Goal: Contribute content

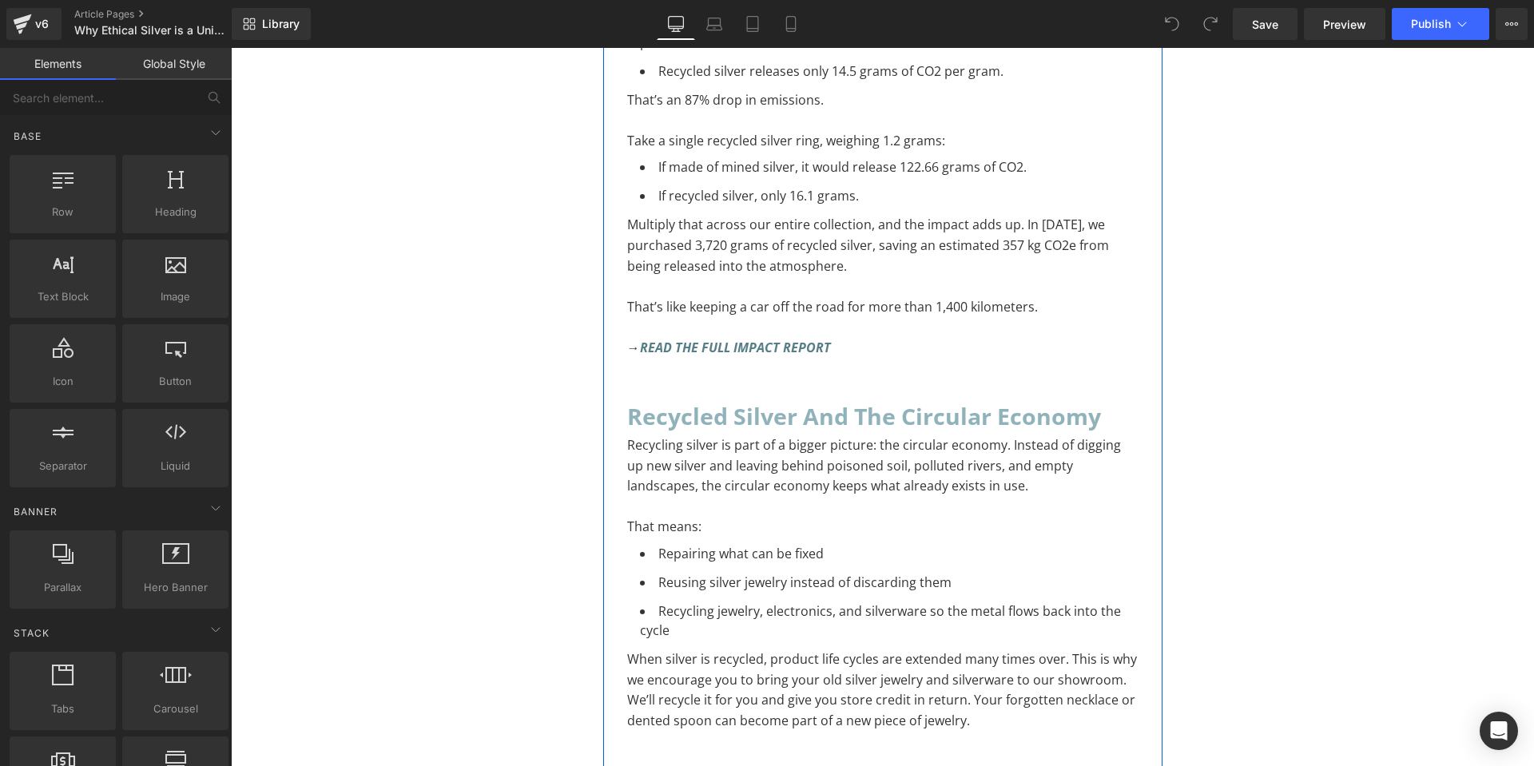
scroll to position [2556, 0]
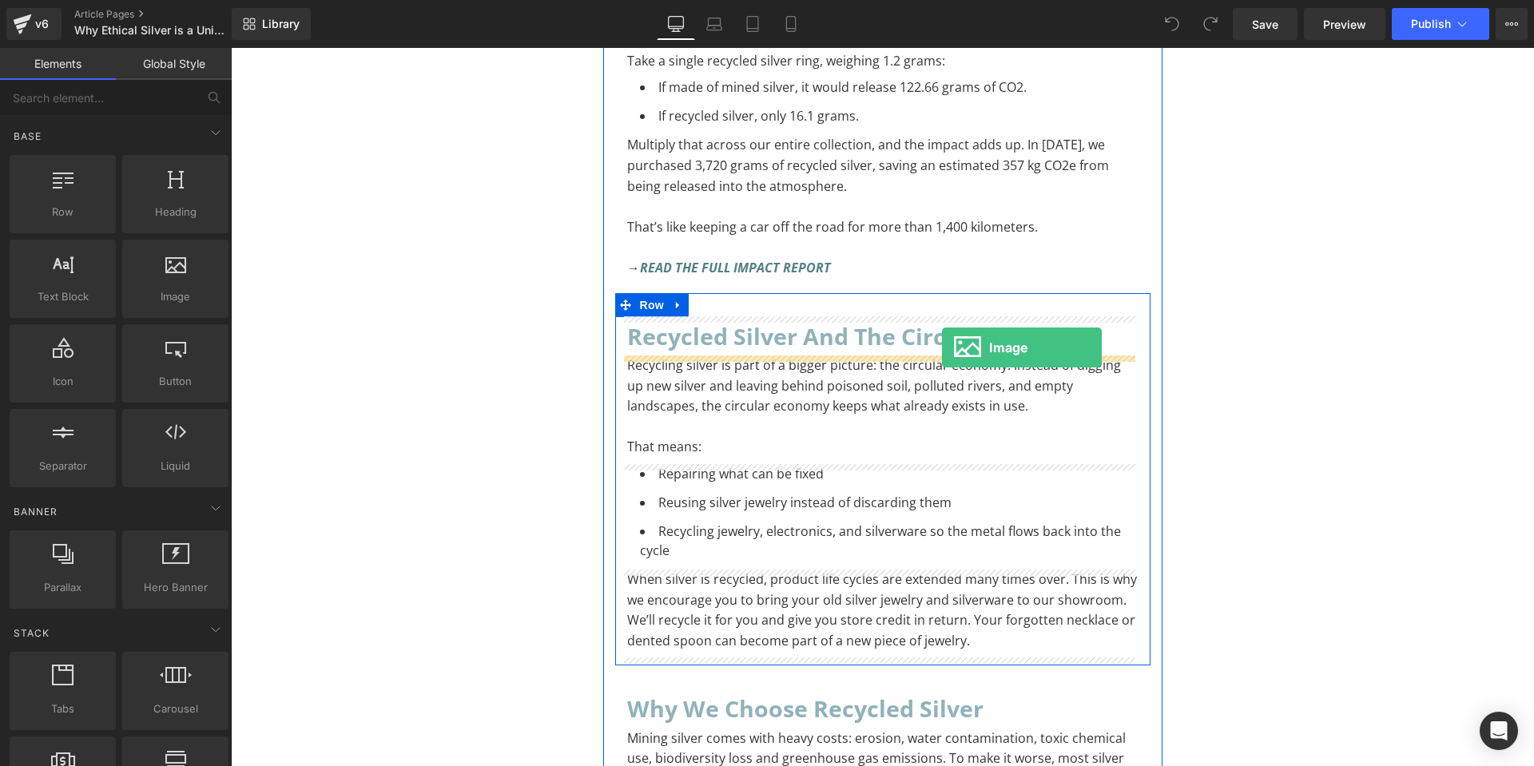
drag, startPoint x: 387, startPoint y: 343, endPoint x: 942, endPoint y: 347, distance: 555.1
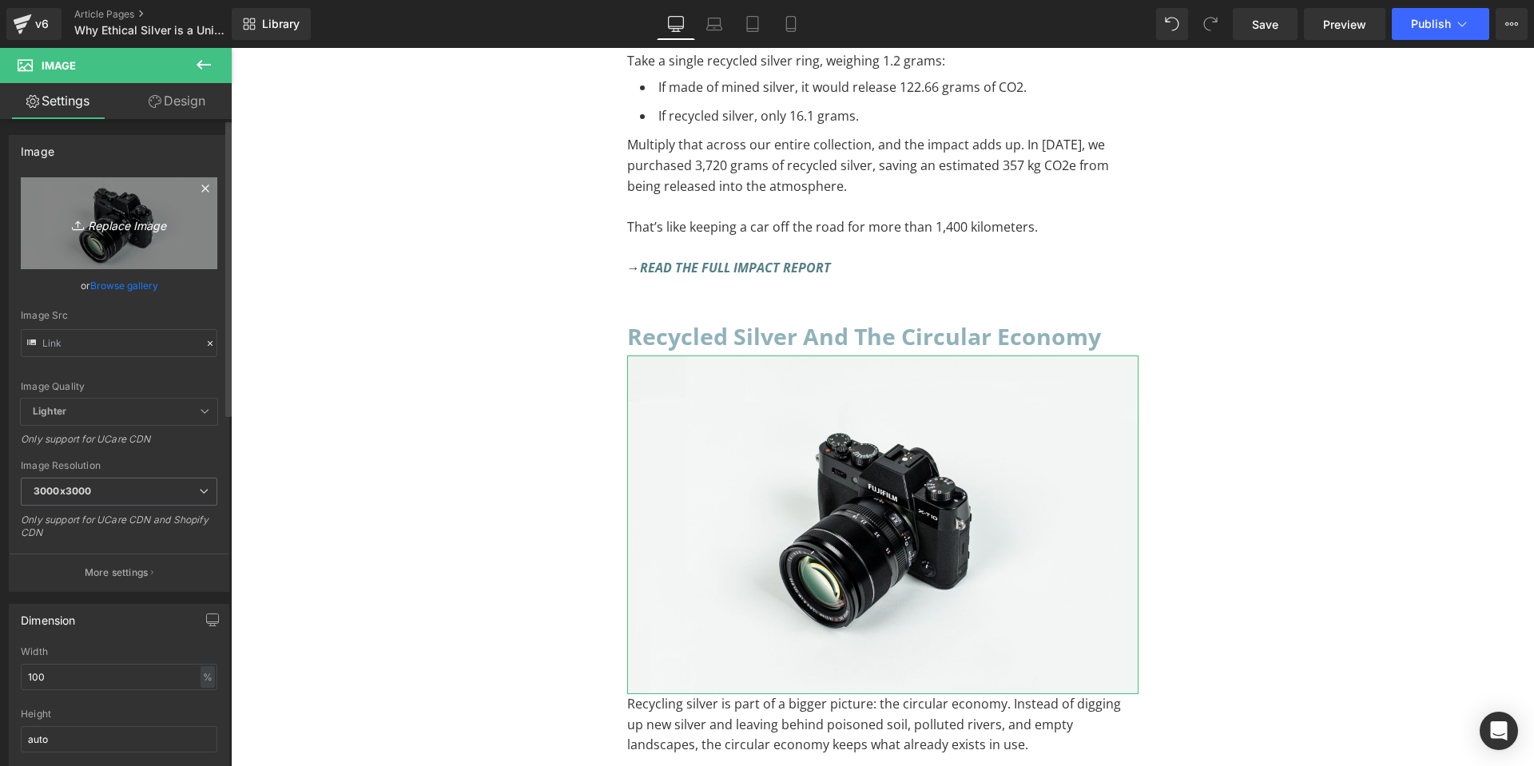
click at [72, 232] on icon at bounding box center [80, 225] width 16 height 16
type input "C:\fakepath\Recycled Silver Infographic-04.png"
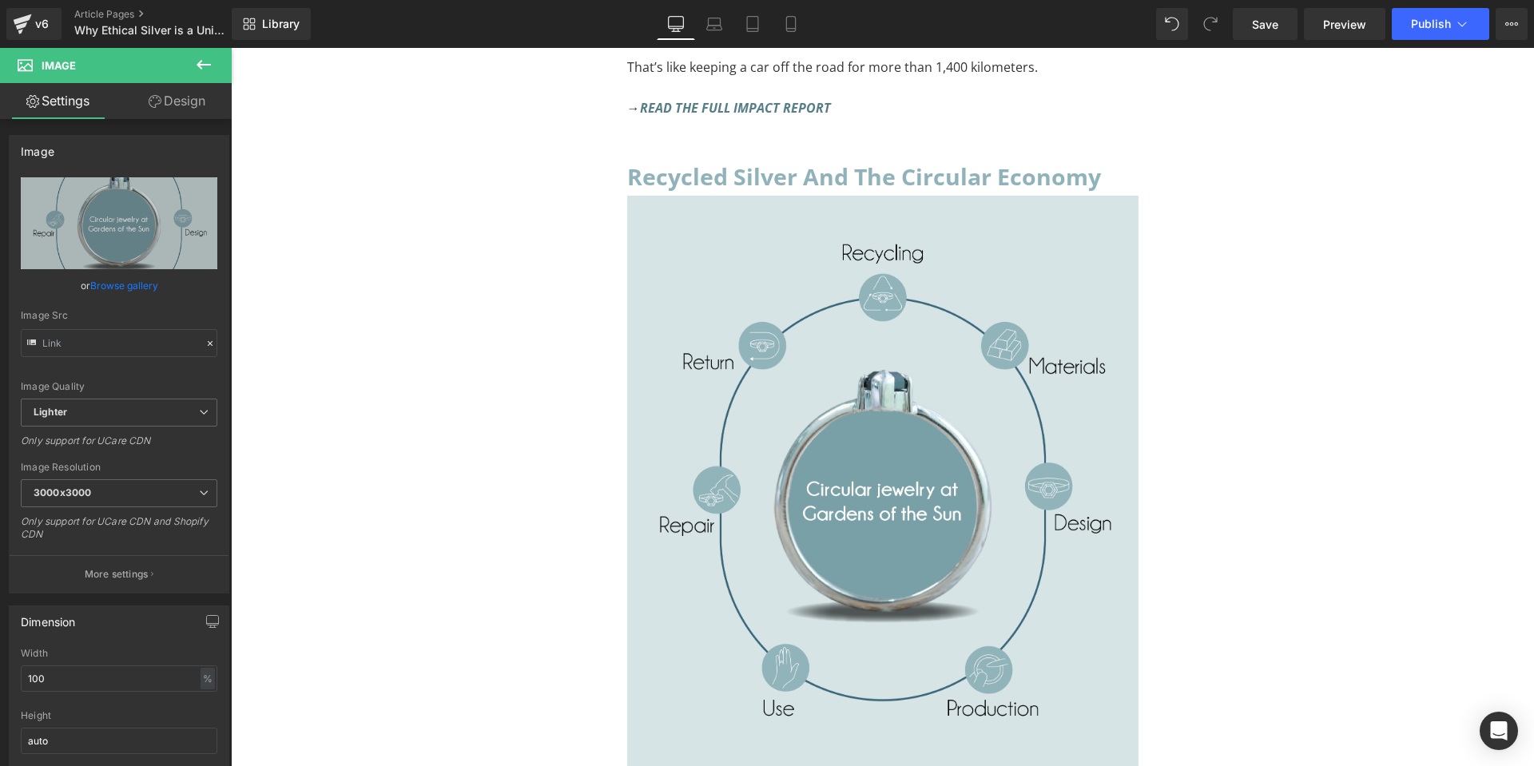
scroll to position [2955, 0]
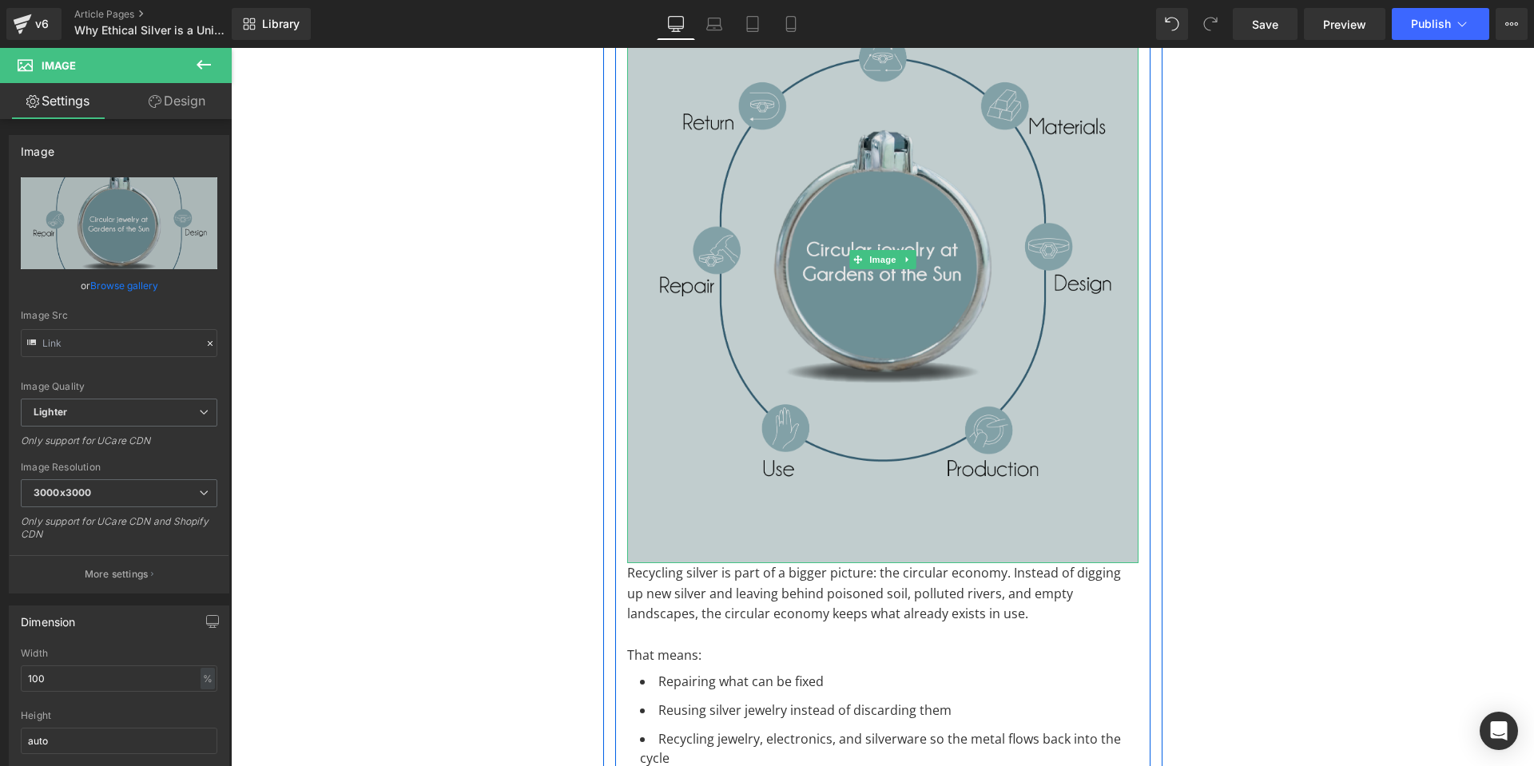
click at [958, 472] on img at bounding box center [882, 259] width 511 height 607
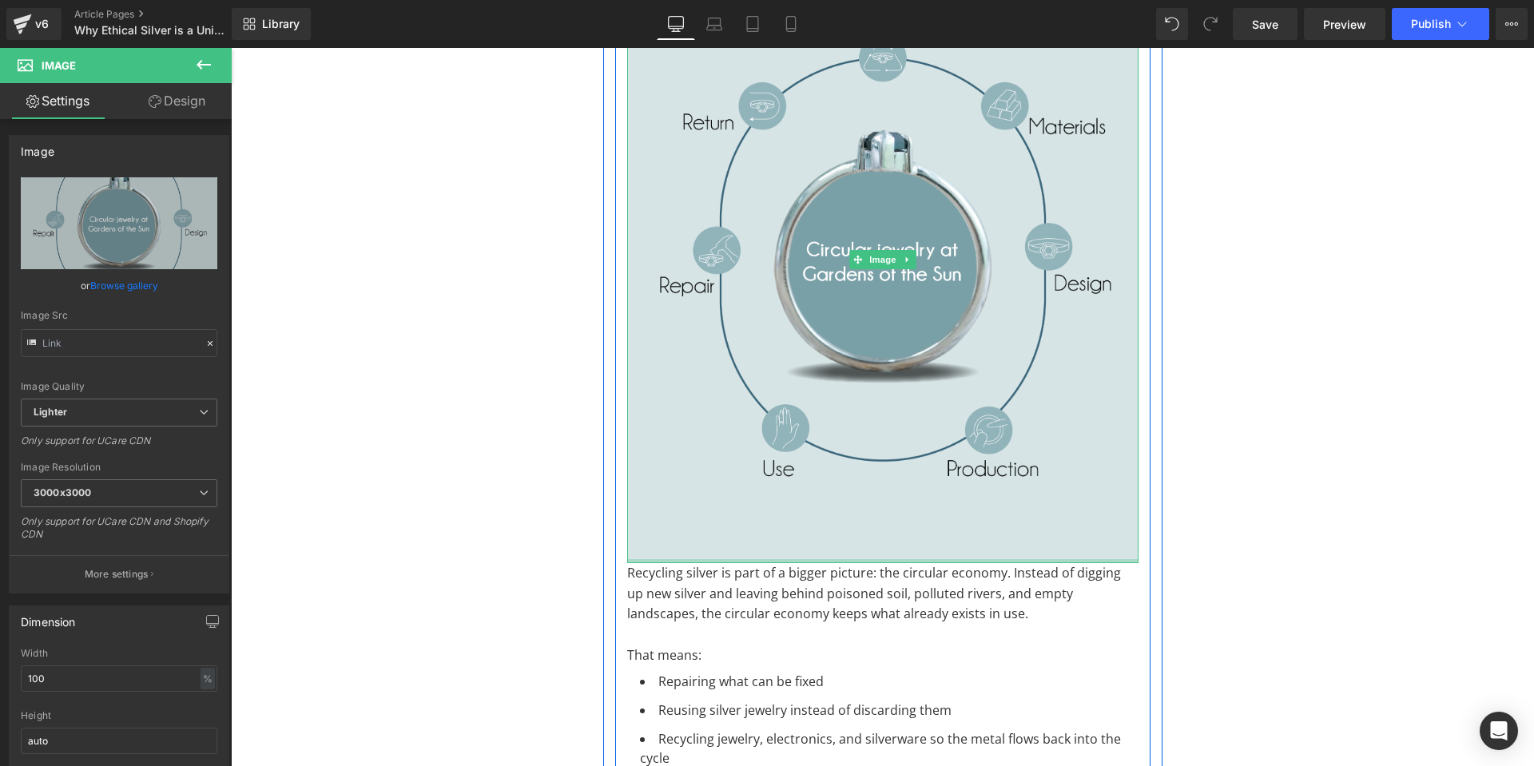
scroll to position [2716, 0]
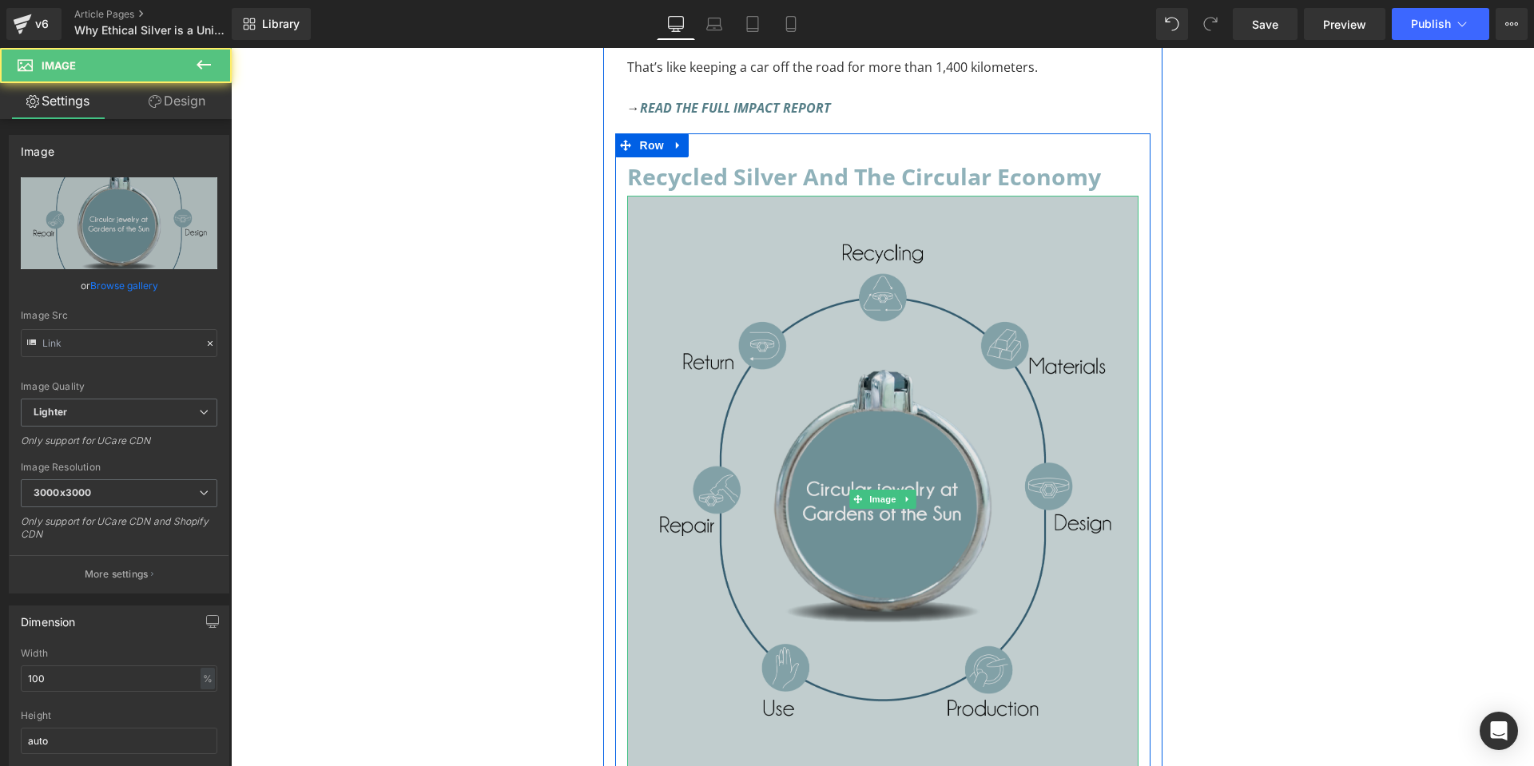
click at [876, 392] on img at bounding box center [882, 499] width 511 height 607
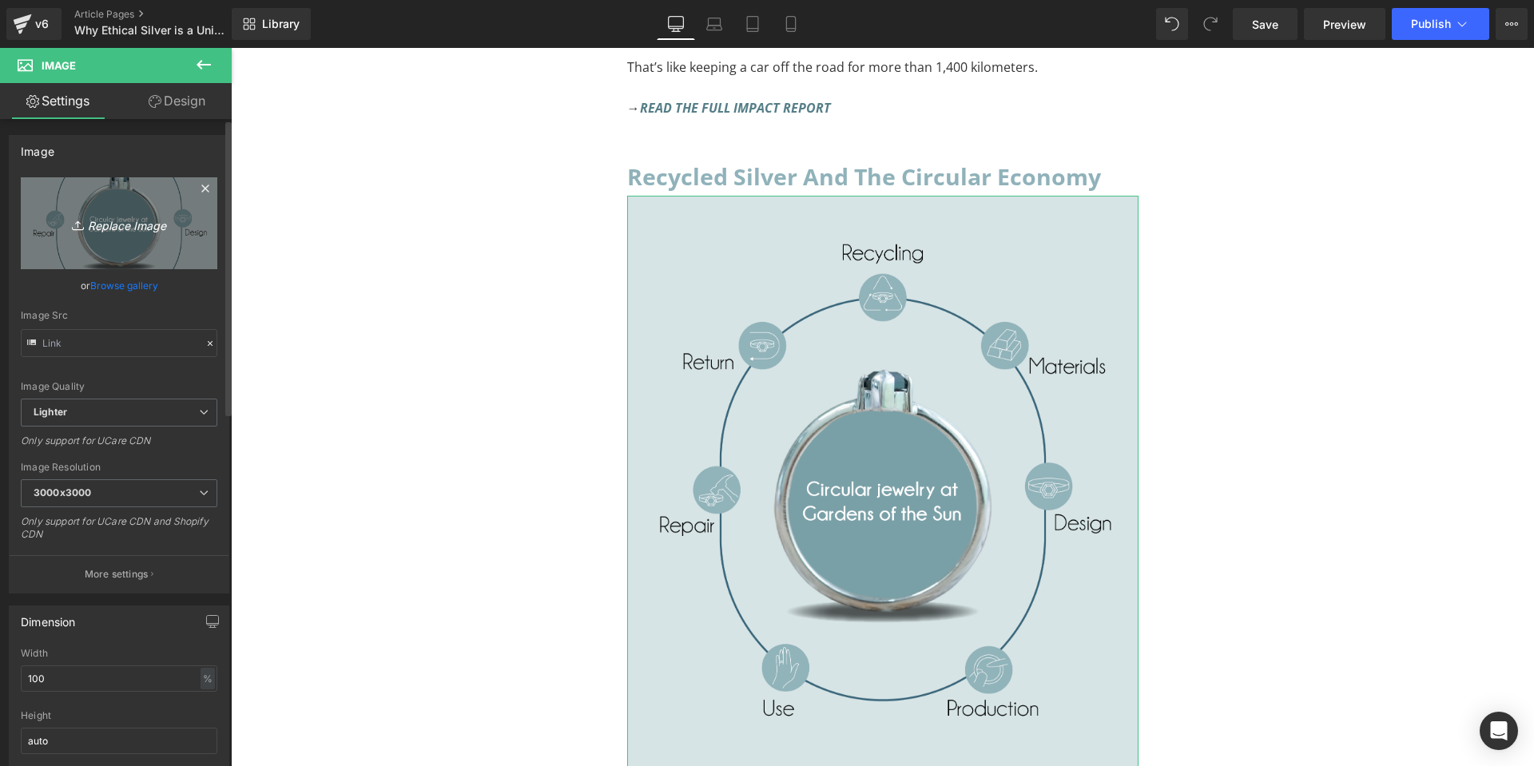
click at [105, 231] on icon "Replace Image" at bounding box center [119, 223] width 128 height 20
type input "C:\fakepath\Recycled Silver Infographic-04.png"
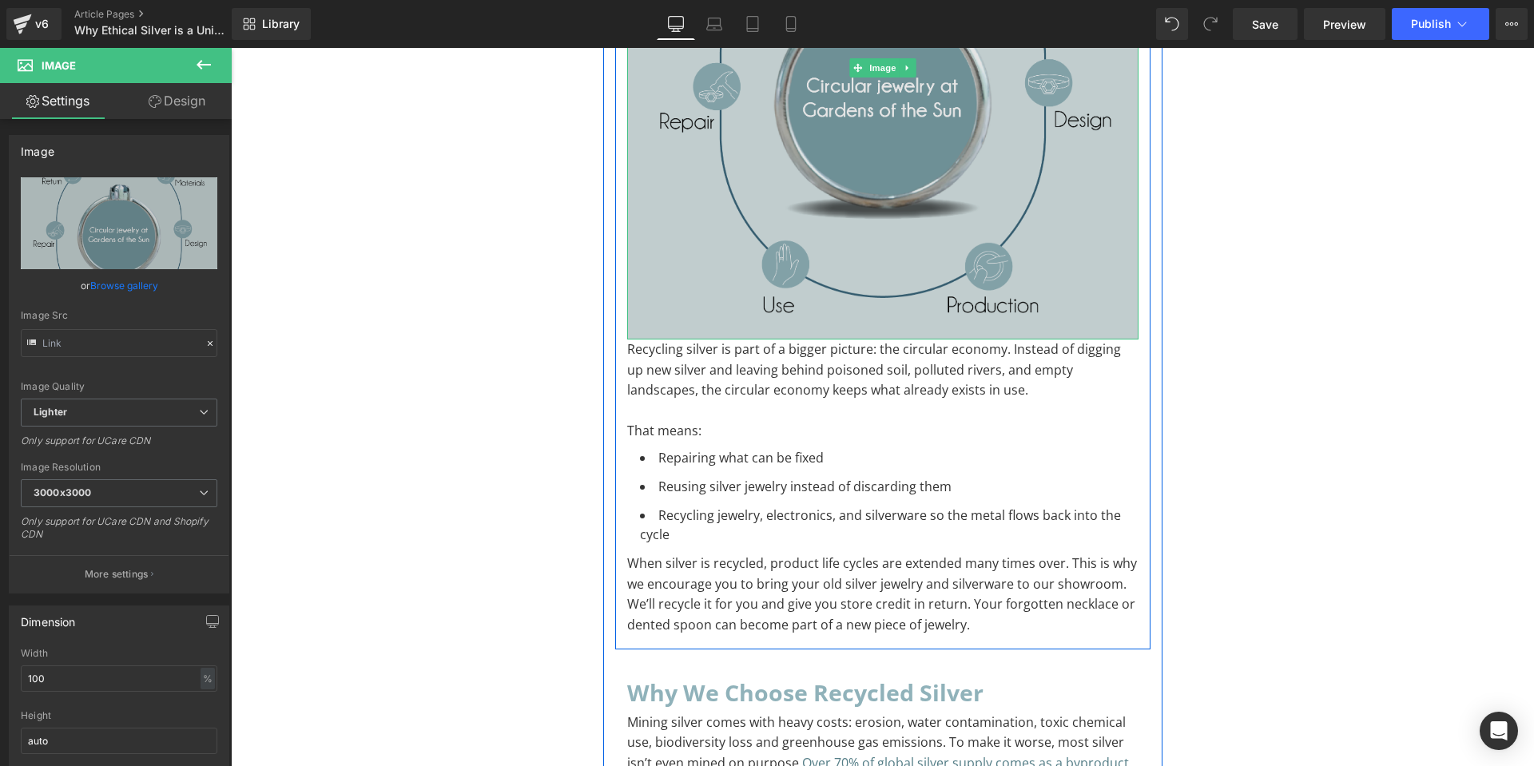
scroll to position [2795, 0]
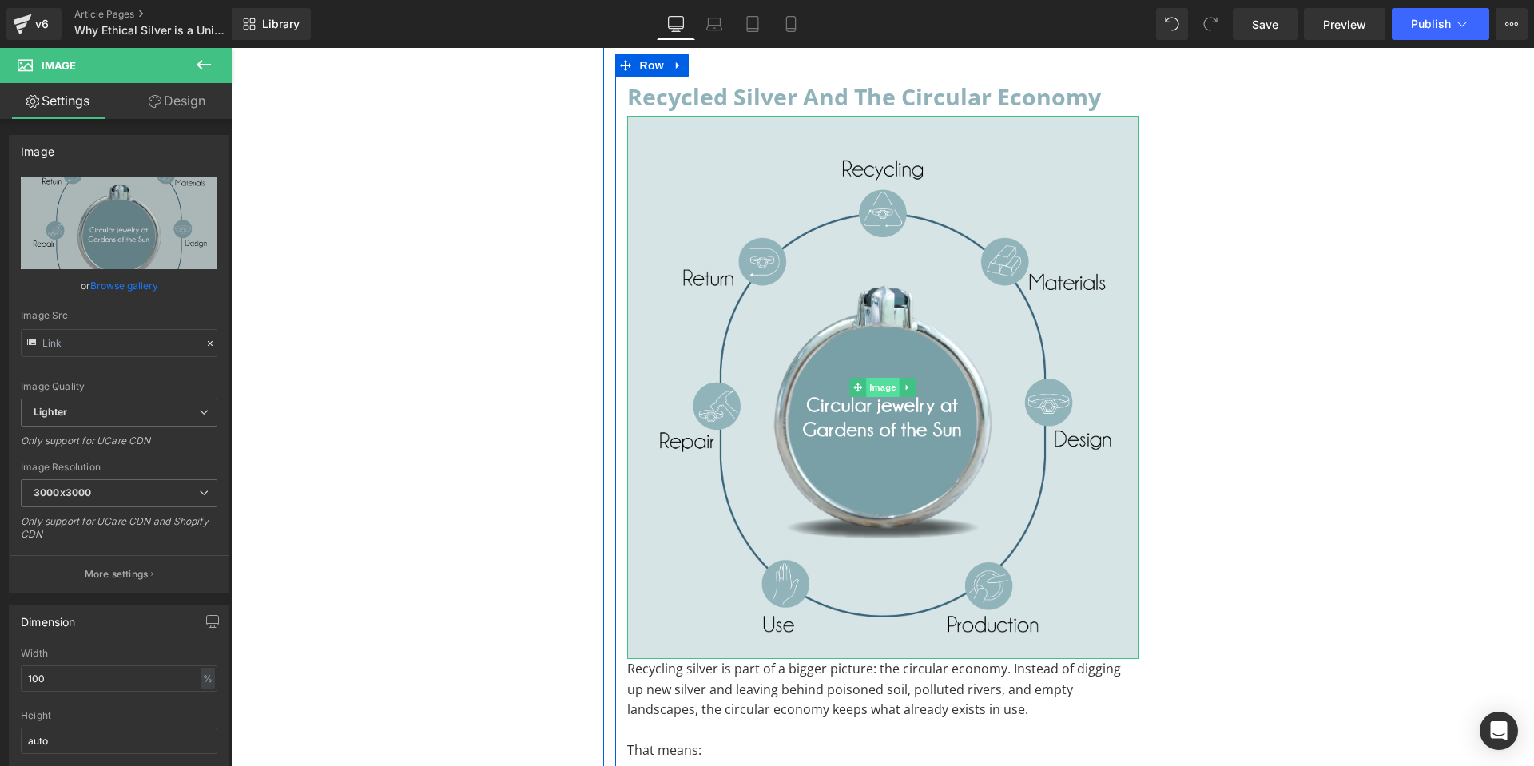
click at [866, 391] on span "Image" at bounding box center [883, 387] width 34 height 19
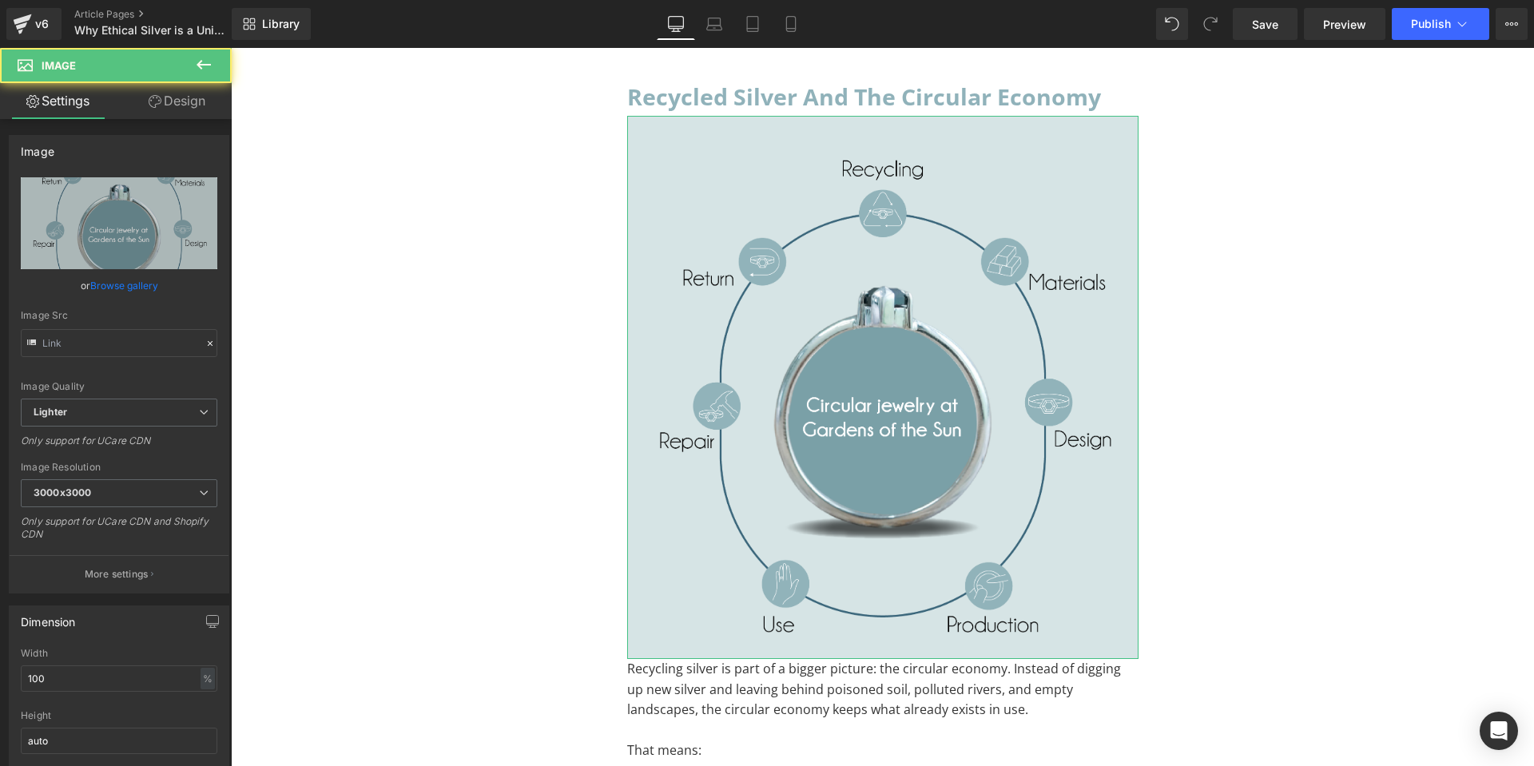
click at [176, 101] on link "Design" at bounding box center [177, 101] width 116 height 36
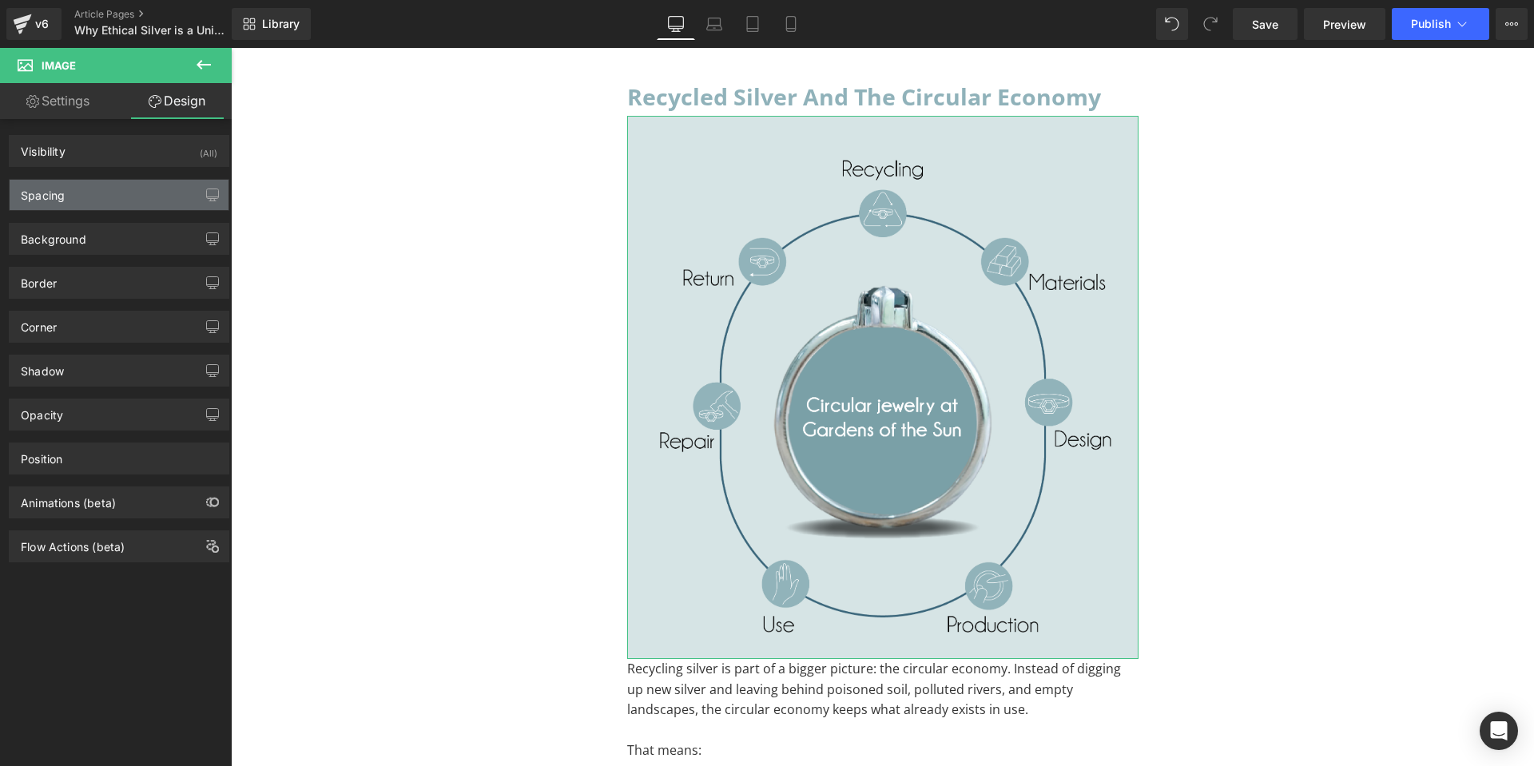
click at [97, 191] on div "Spacing" at bounding box center [119, 195] width 219 height 30
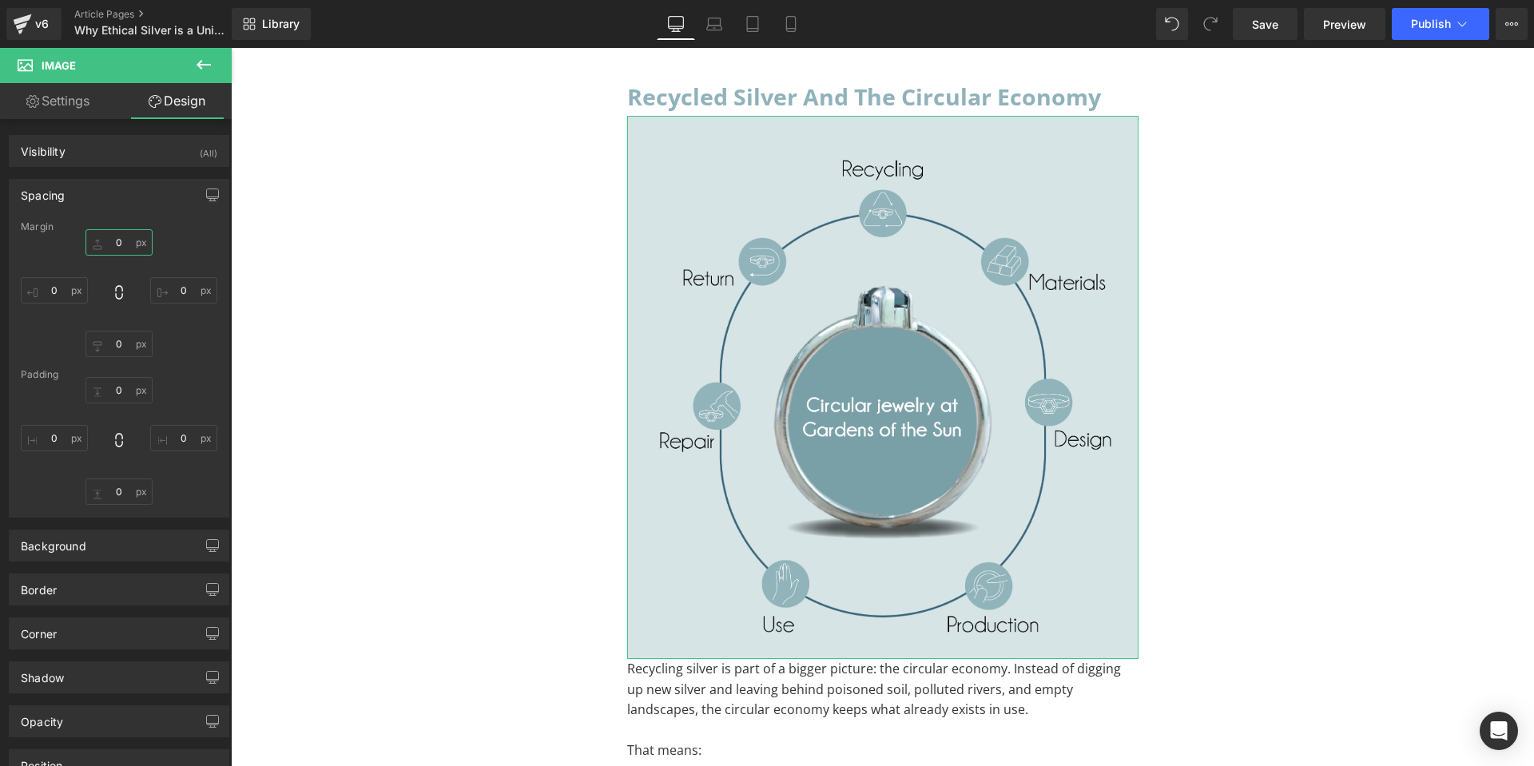
click at [119, 245] on input "text" at bounding box center [118, 242] width 67 height 26
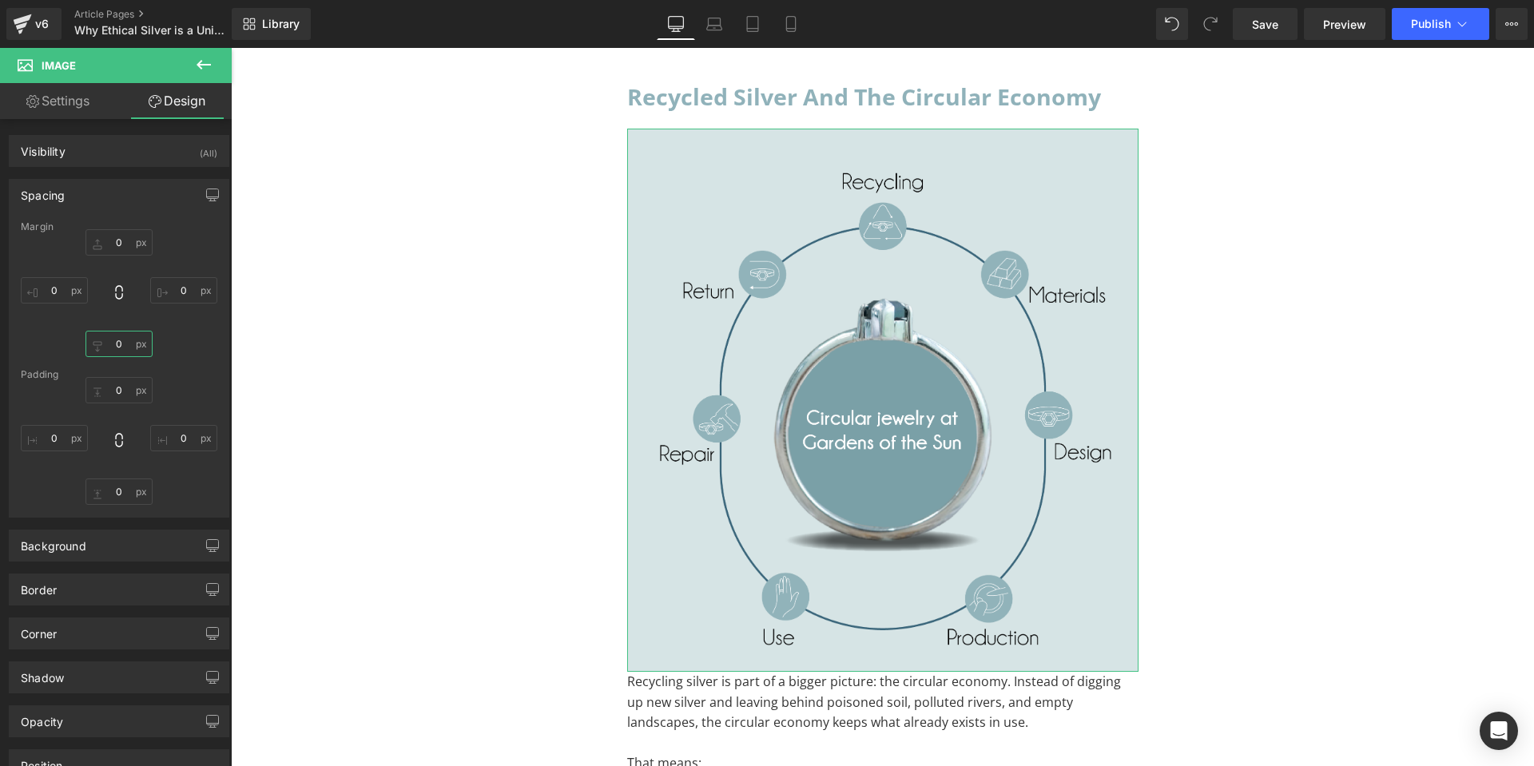
click at [127, 351] on input "text" at bounding box center [118, 344] width 67 height 26
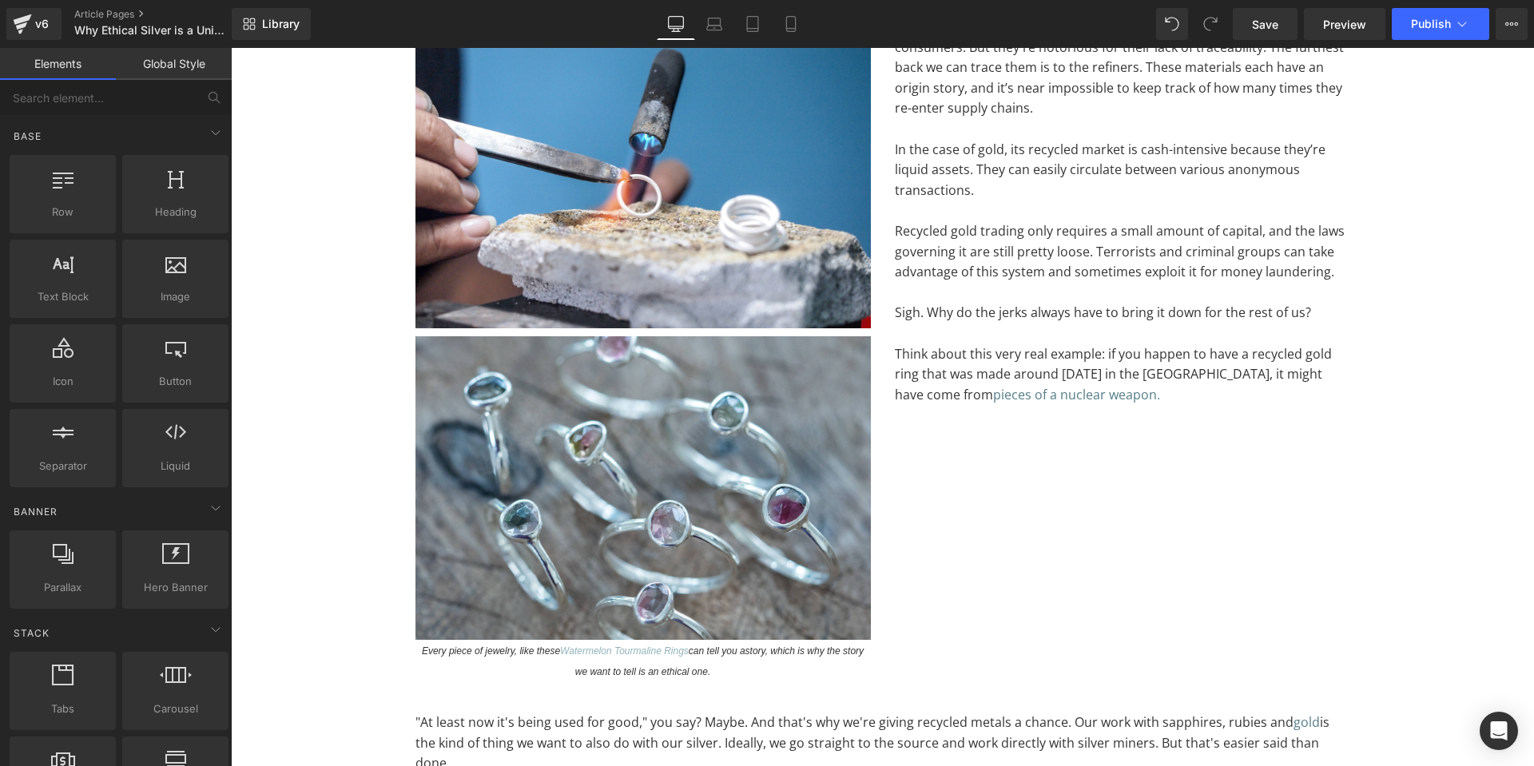
scroll to position [7987, 0]
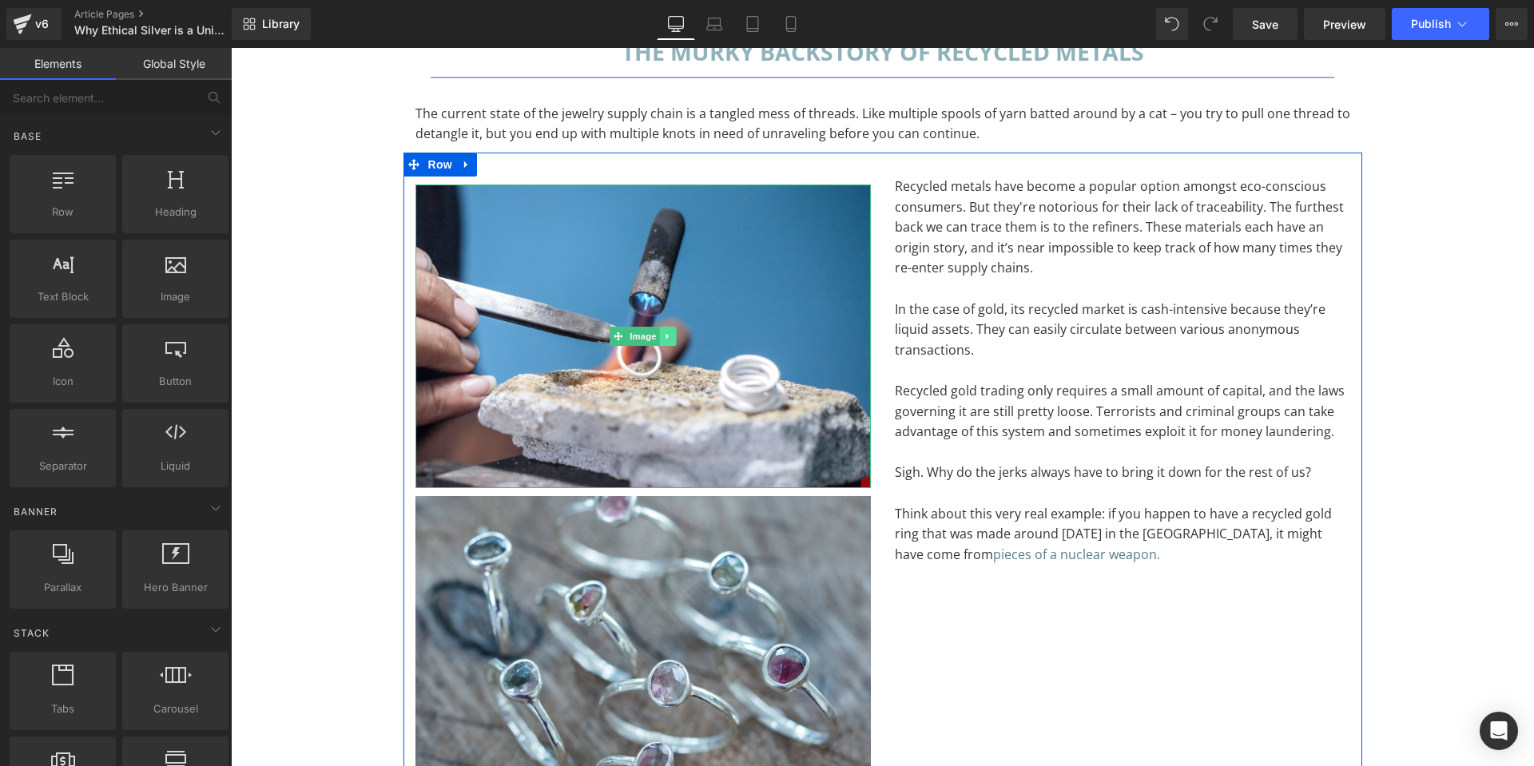
click at [669, 327] on link at bounding box center [667, 336] width 17 height 19
click at [657, 331] on icon at bounding box center [659, 336] width 9 height 10
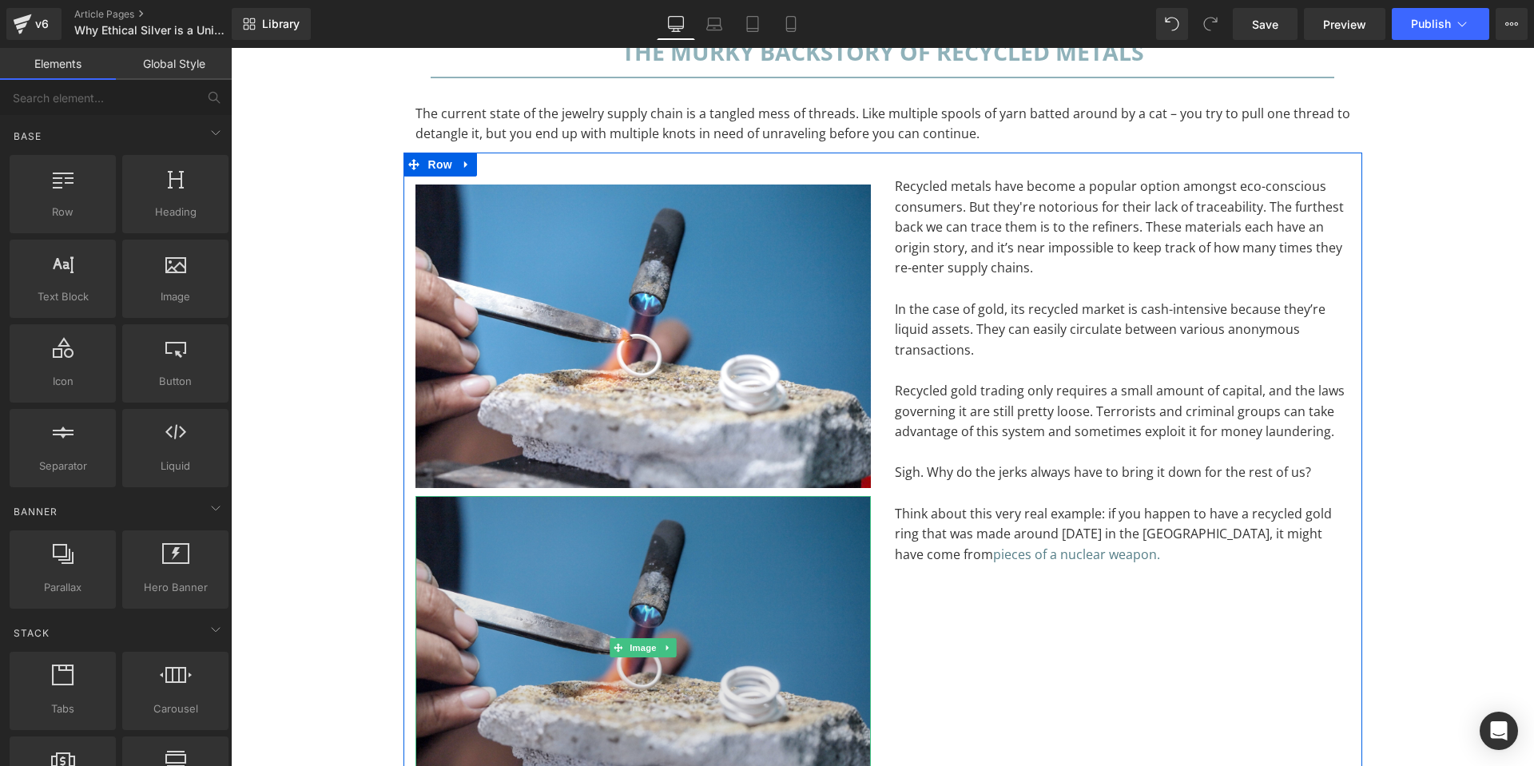
click at [704, 551] on img at bounding box center [642, 648] width 455 height 304
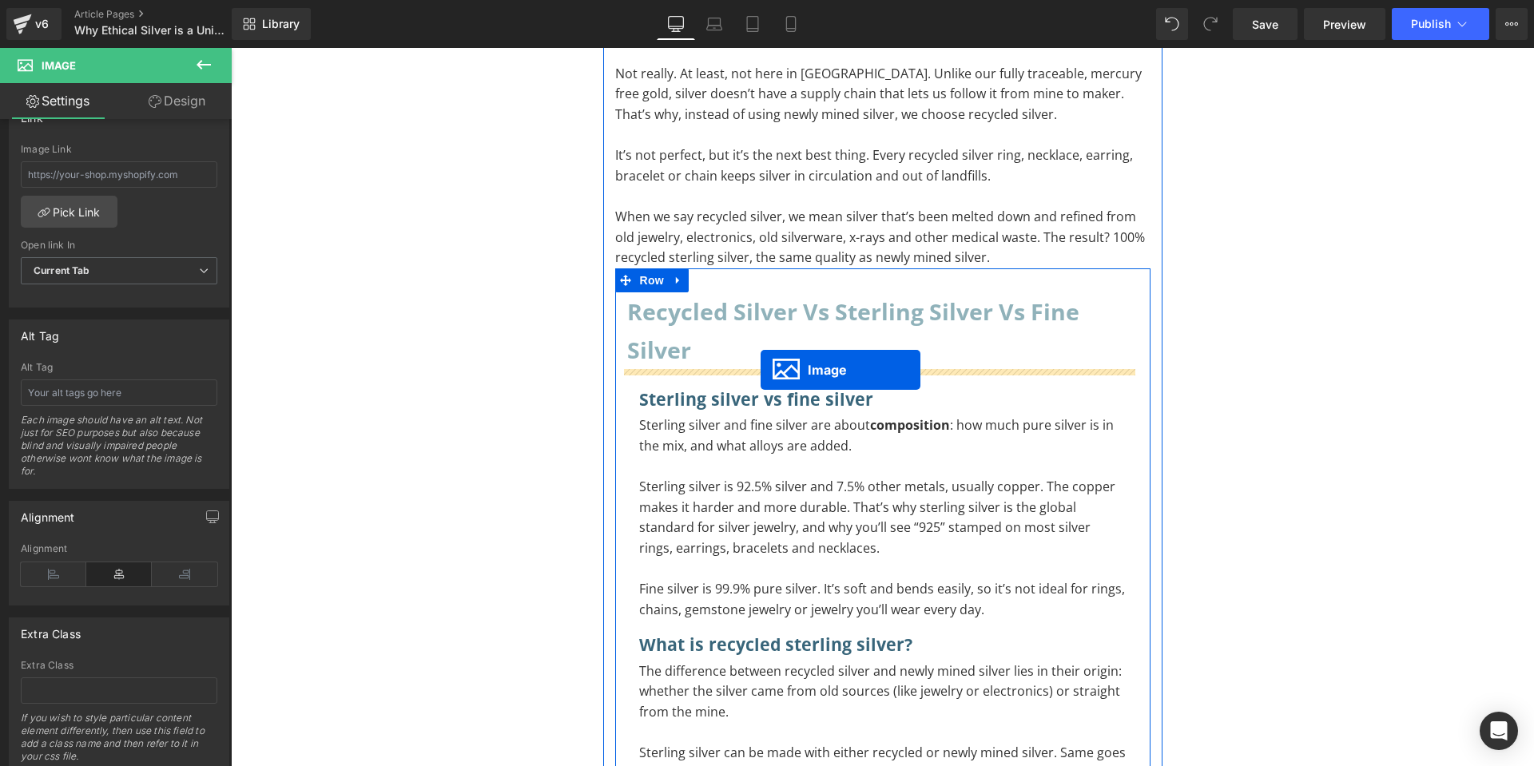
scroll to position [0, 0]
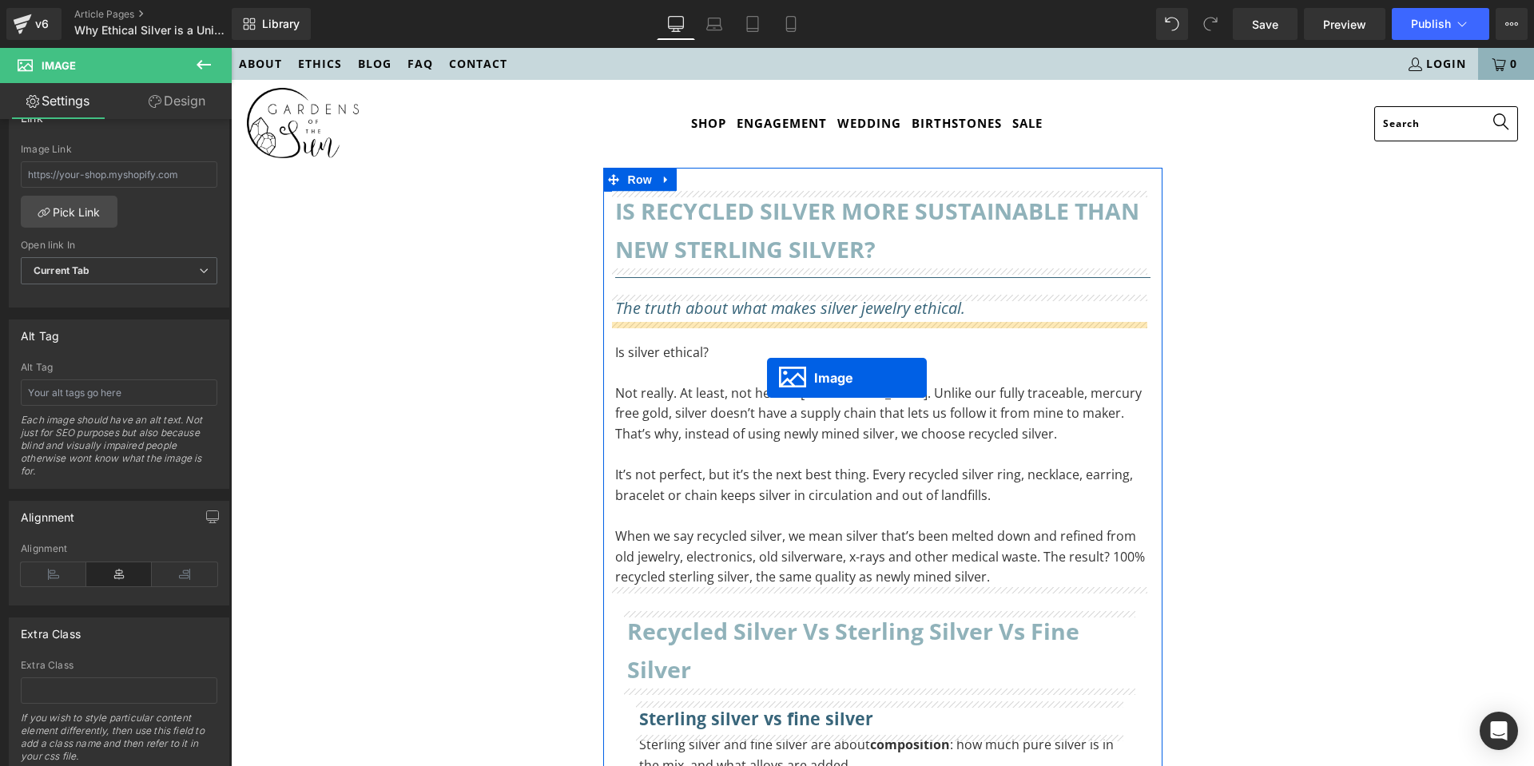
drag, startPoint x: 613, startPoint y: 623, endPoint x: 767, endPoint y: 376, distance: 290.6
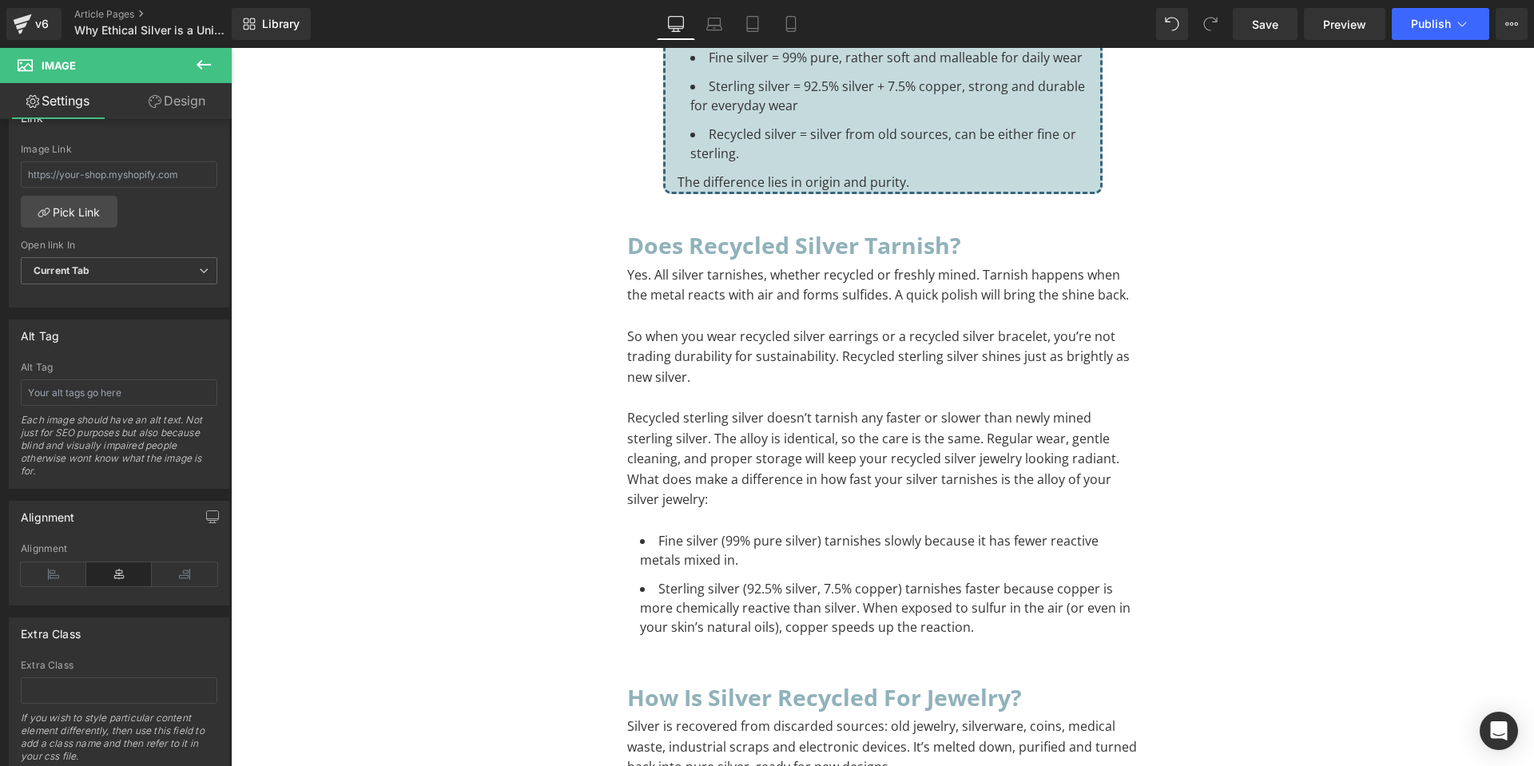
scroll to position [1278, 0]
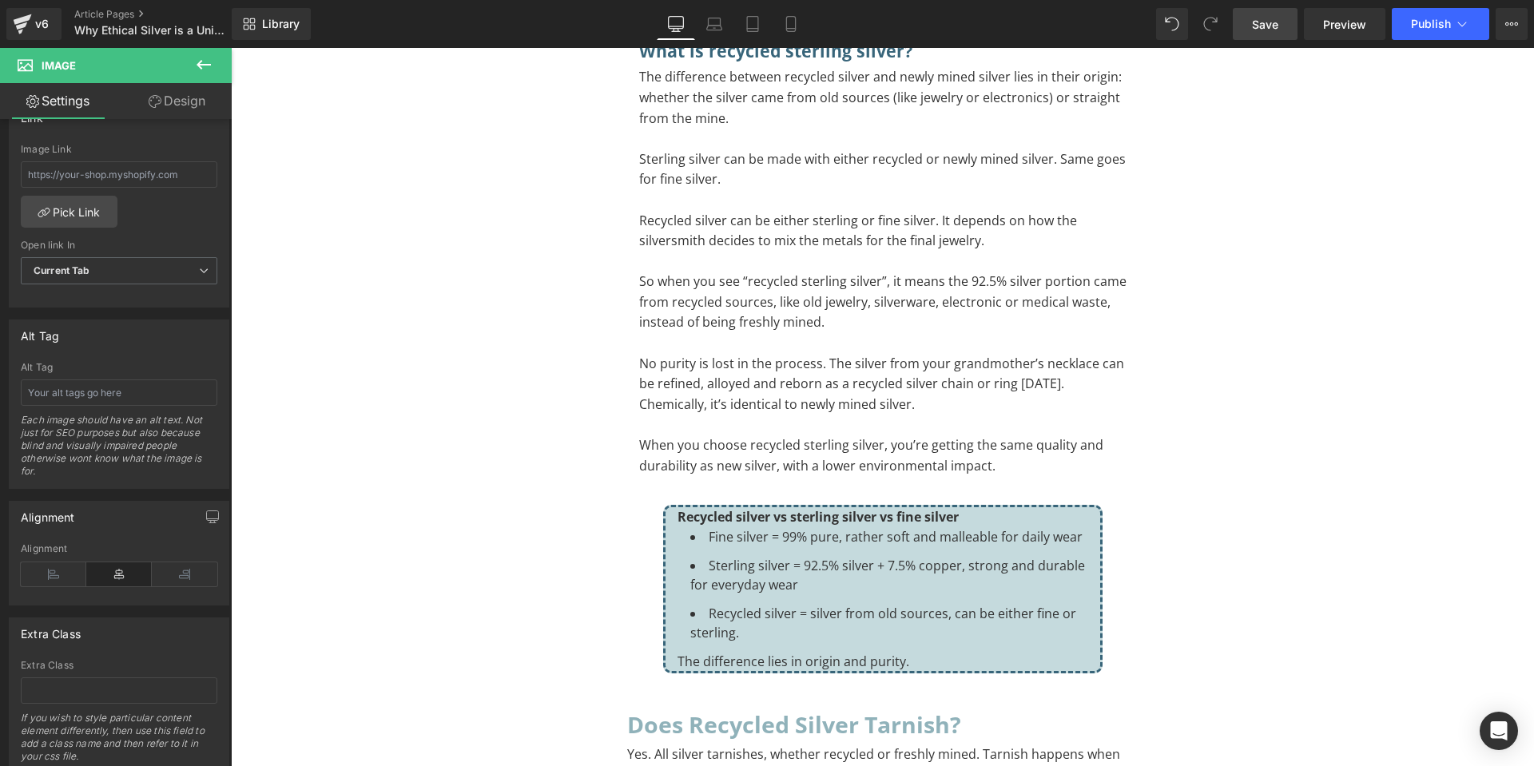
drag, startPoint x: 1255, startPoint y: 25, endPoint x: 906, endPoint y: 528, distance: 612.4
click at [1255, 25] on span "Save" at bounding box center [1265, 24] width 26 height 17
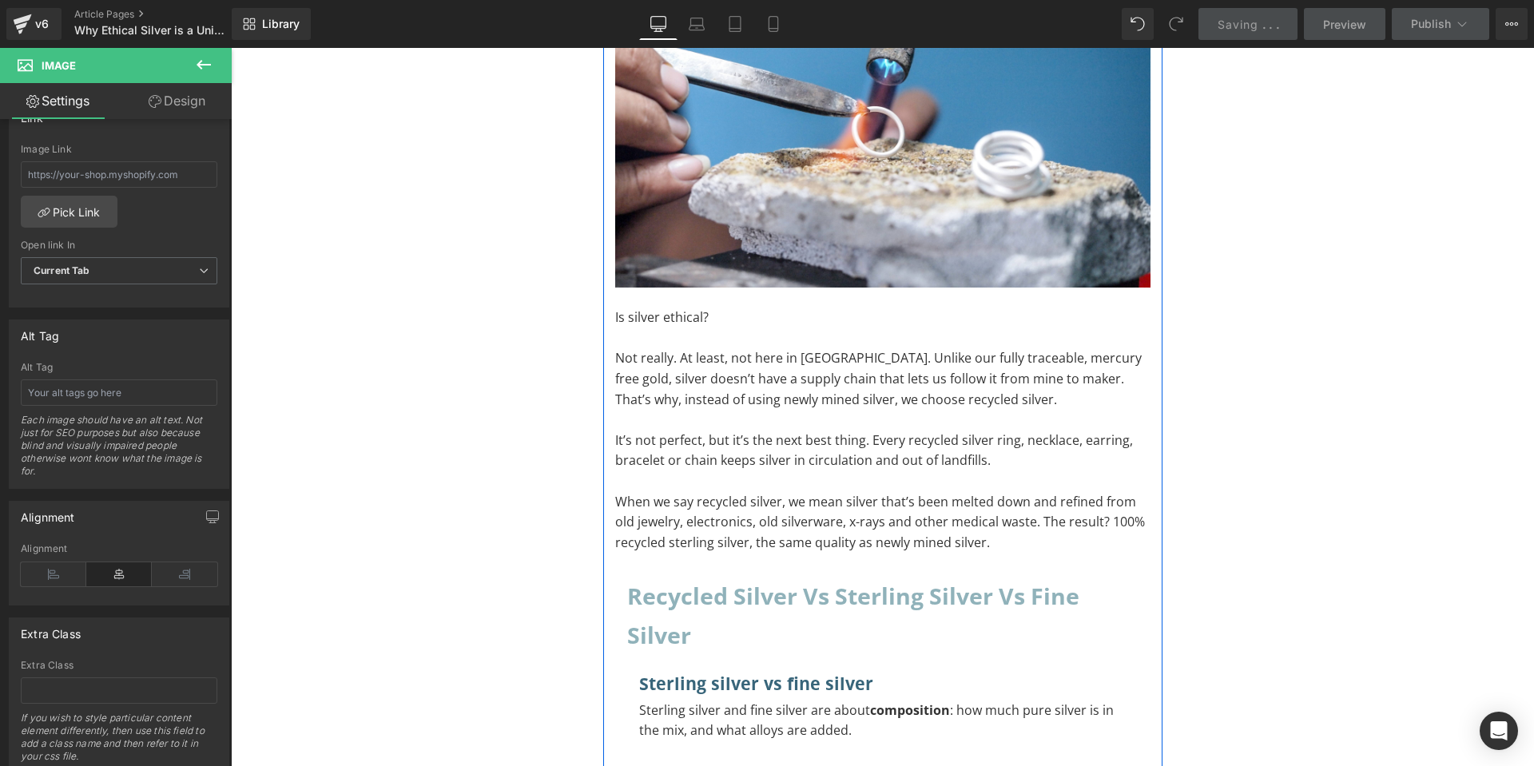
scroll to position [799, 0]
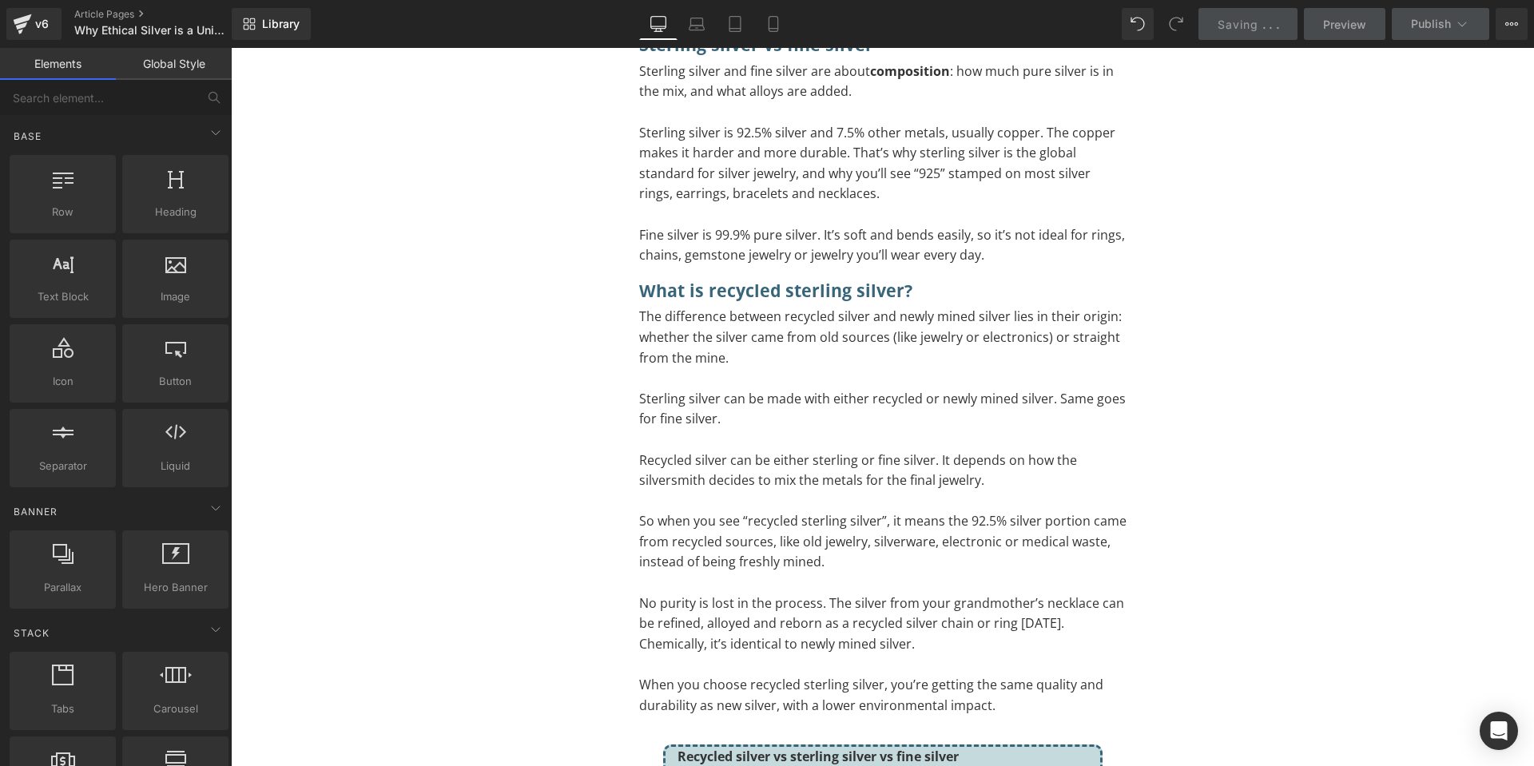
scroll to position [1278, 0]
